Goal: Task Accomplishment & Management: Use online tool/utility

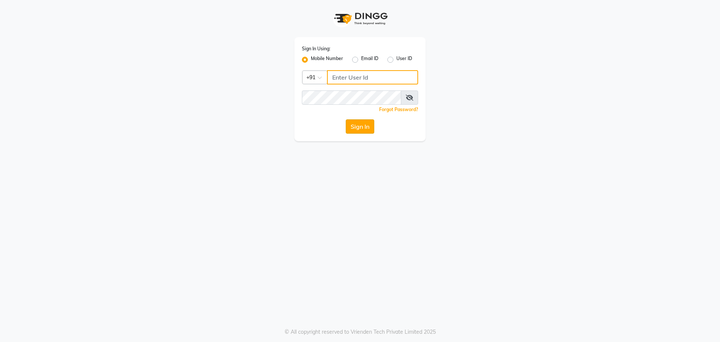
type input "6363161131"
click at [353, 125] on button "Sign In" at bounding box center [360, 126] width 29 height 14
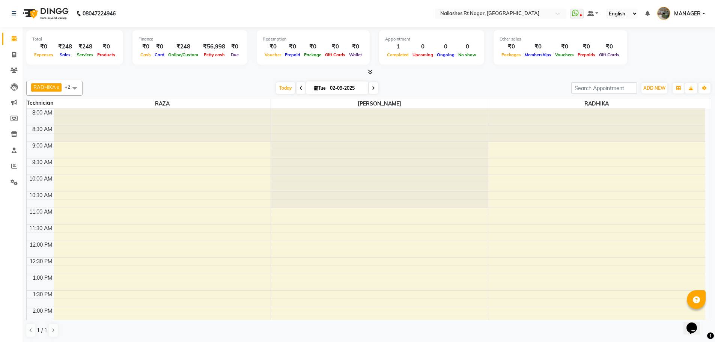
click at [174, 15] on nav "08047224946 Select Location × [GEOGRAPHIC_DATA] WhatsApp Status ✕ Status: Disco…" at bounding box center [357, 13] width 715 height 27
drag, startPoint x: 128, startPoint y: 12, endPoint x: 72, endPoint y: 12, distance: 55.9
click at [72, 12] on nav "[PHONE_NUMBER] Need Help? Call us on 08047224946 Select Location × [GEOGRAPHIC_…" at bounding box center [357, 13] width 715 height 27
drag, startPoint x: 176, startPoint y: 19, endPoint x: 119, endPoint y: 19, distance: 56.7
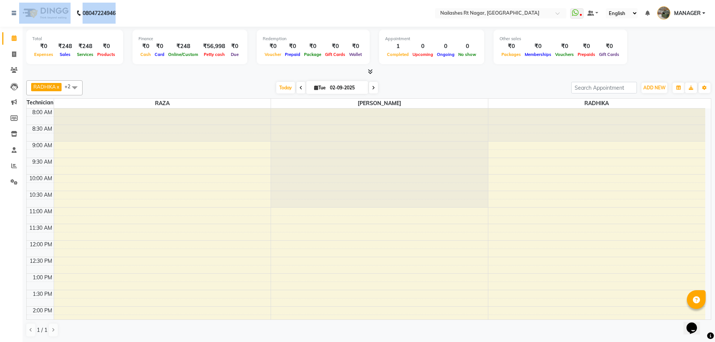
click at [176, 19] on nav "08047224946 Select Location × [GEOGRAPHIC_DATA] WhatsApp Status ✕ Status: Disco…" at bounding box center [357, 13] width 715 height 27
click at [134, 9] on nav "[PHONE_NUMBER] Need Help? Call us on 08047224946 Select Location × [GEOGRAPHIC_…" at bounding box center [357, 13] width 715 height 27
click at [132, 11] on nav "[PHONE_NUMBER] Need Help? Call us on 08047224946 Select Location × [GEOGRAPHIC_…" at bounding box center [357, 13] width 715 height 27
drag, startPoint x: 82, startPoint y: 14, endPoint x: 126, endPoint y: 13, distance: 43.5
click at [125, 13] on nav "[PHONE_NUMBER] Need Help? Call us on 08047224946 Select Location × [GEOGRAPHIC_…" at bounding box center [357, 13] width 715 height 27
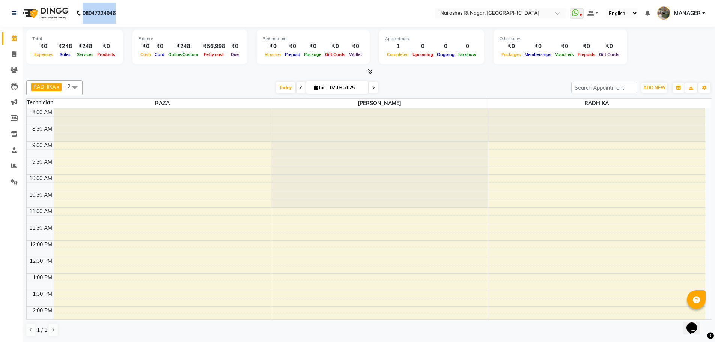
click at [130, 13] on nav "08047224946 Select Location × [GEOGRAPHIC_DATA] WhatsApp Status ✕ Status: Disco…" at bounding box center [357, 13] width 715 height 27
drag, startPoint x: 81, startPoint y: 12, endPoint x: 122, endPoint y: 11, distance: 41.3
click at [121, 11] on div "[PHONE_NUMBER] Need Help? Call us on [PHONE_NUMBER]" at bounding box center [63, 13] width 115 height 21
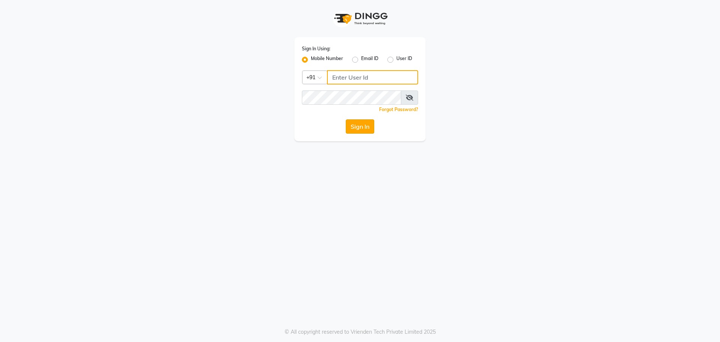
type input "6363161131"
click at [363, 129] on button "Sign In" at bounding box center [360, 126] width 29 height 14
